Goal: Check status: Check status

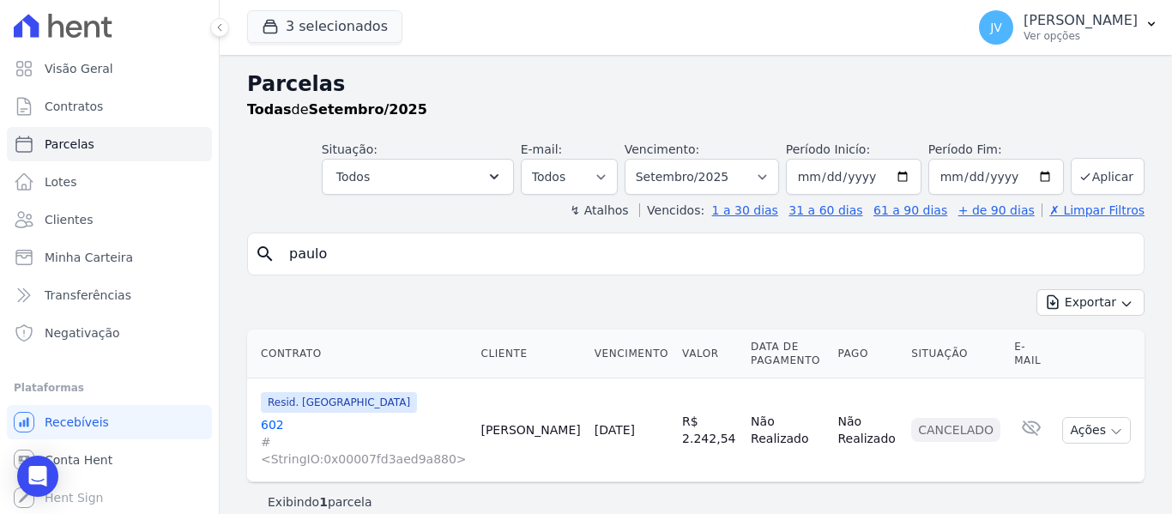
select select
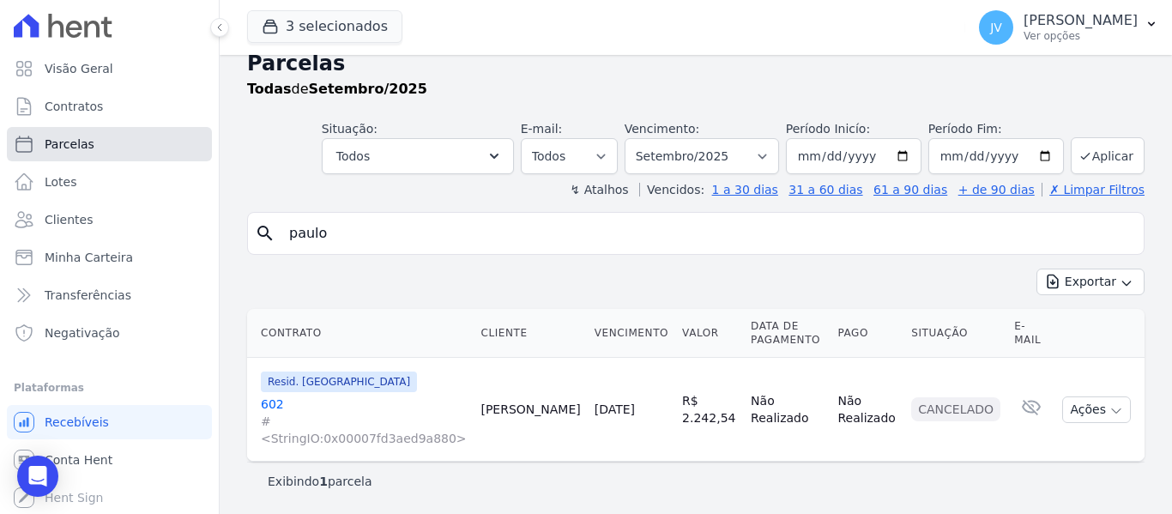
click at [105, 150] on link "Parcelas" at bounding box center [109, 144] width 205 height 34
select select
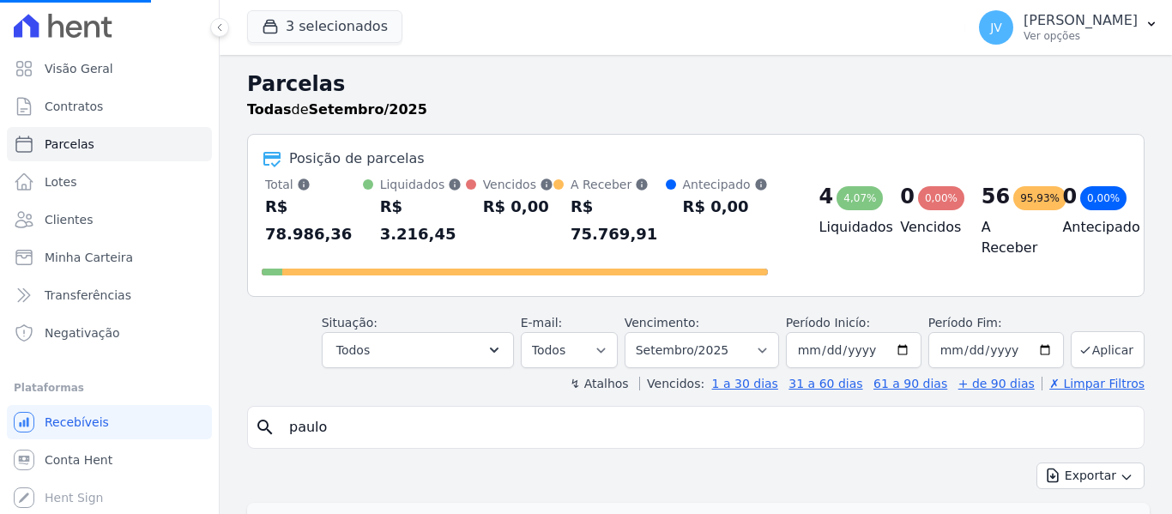
select select
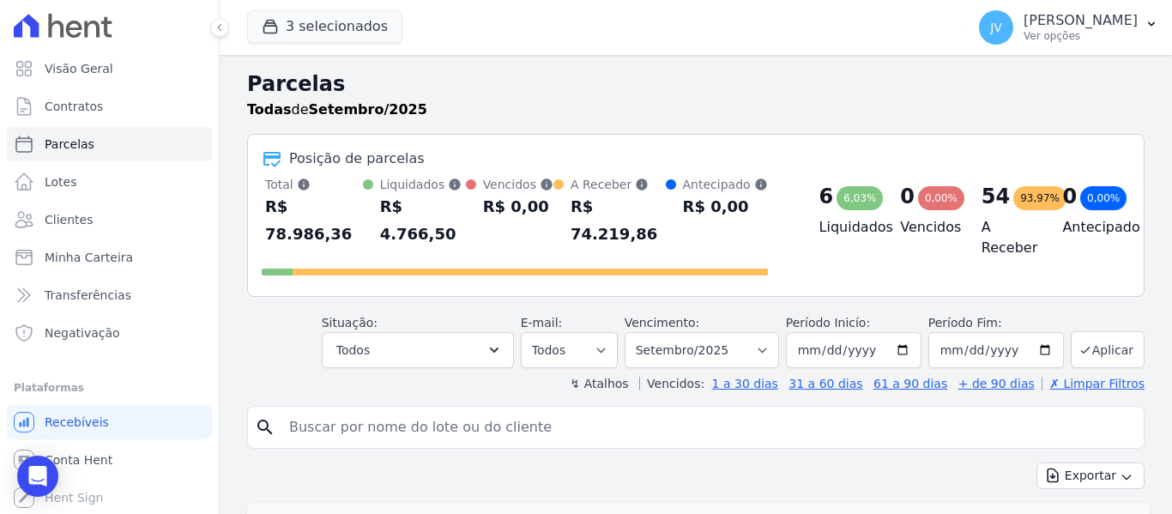
click at [548, 174] on div "Posição de parcelas Total [PERSON_NAME] parcelas pagas, vencidas, em aberto e a…" at bounding box center [696, 215] width 898 height 163
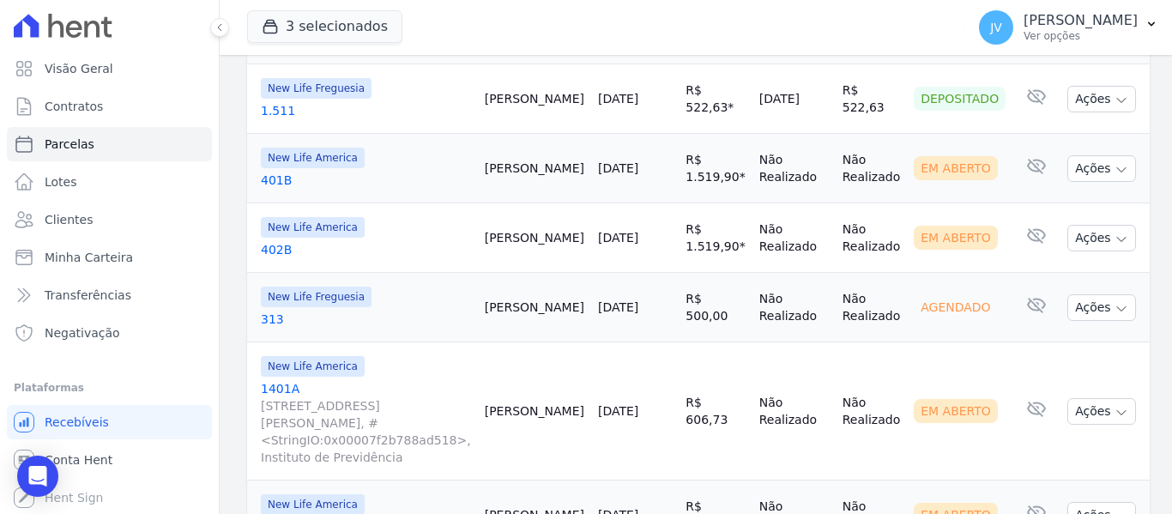
scroll to position [515, 0]
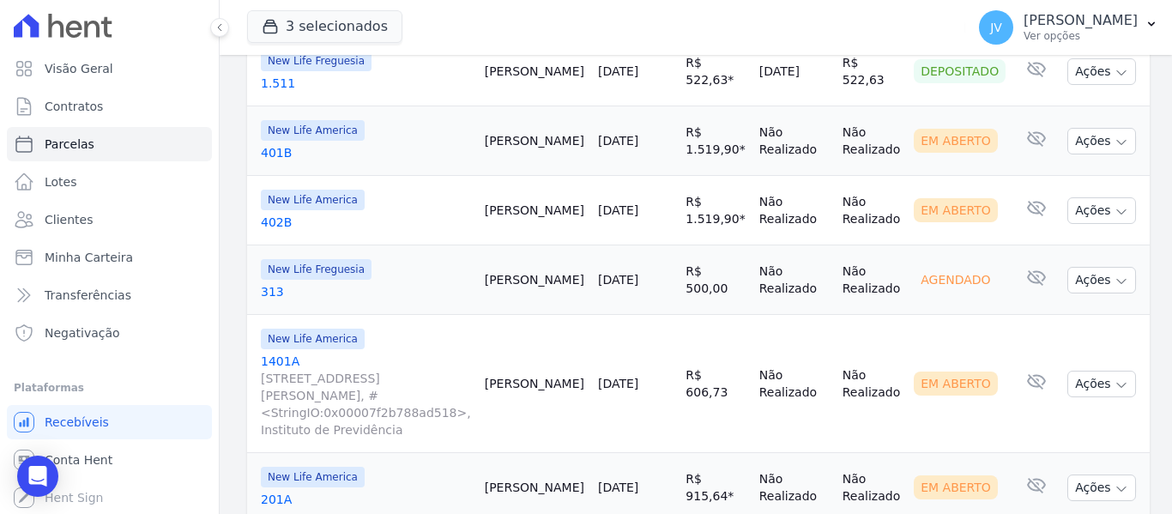
click at [635, 281] on link "[DATE]" at bounding box center [618, 280] width 40 height 14
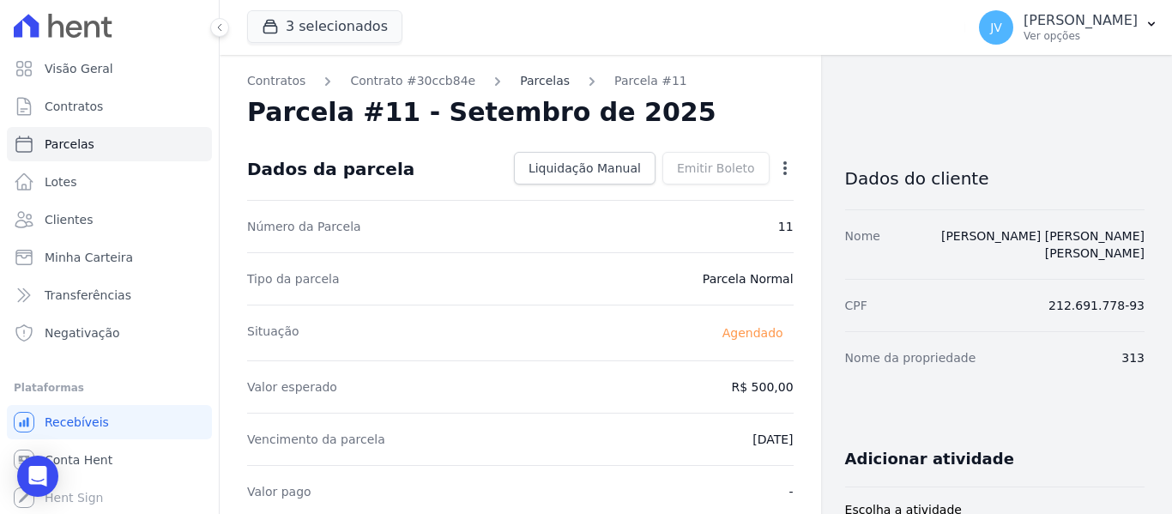
click at [529, 83] on link "Parcelas" at bounding box center [545, 81] width 50 height 18
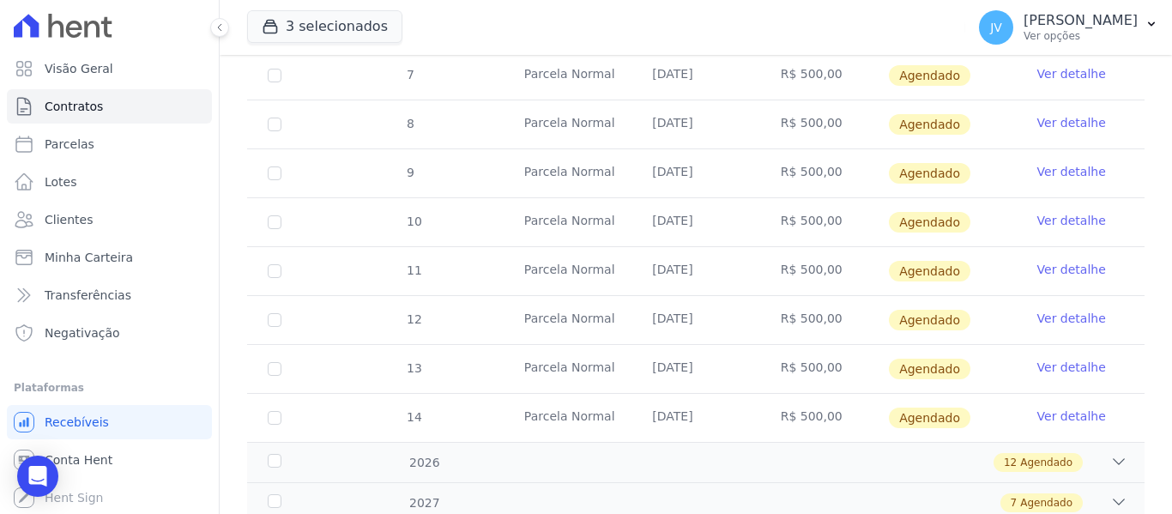
scroll to position [697, 0]
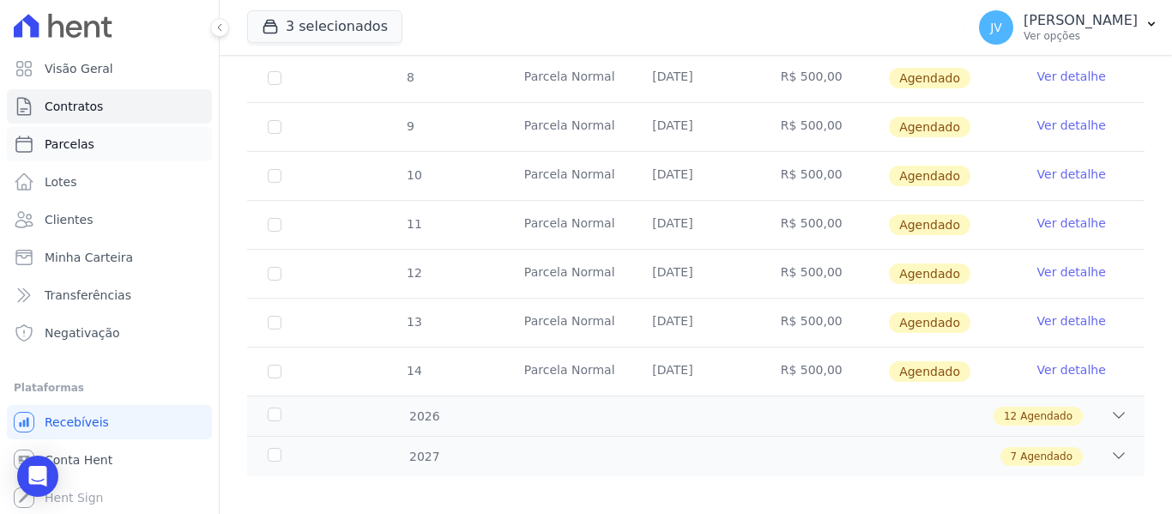
click at [76, 148] on span "Parcelas" at bounding box center [70, 144] width 50 height 17
select select
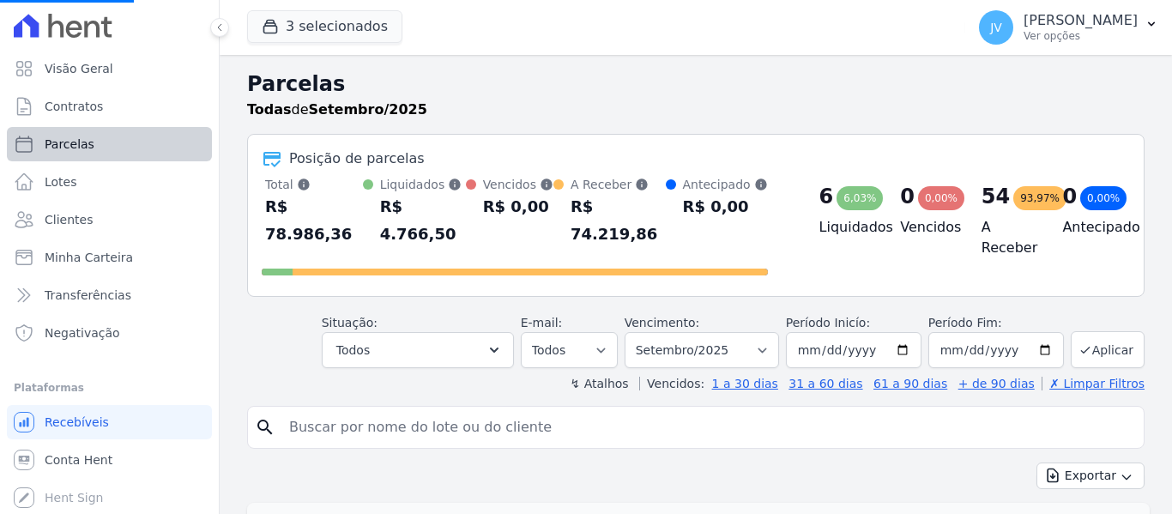
select select
